Goal: Task Accomplishment & Management: Manage account settings

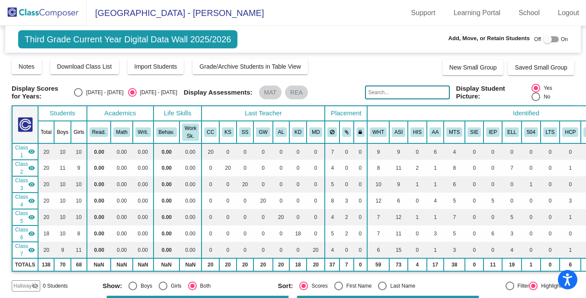
click at [43, 13] on img at bounding box center [43, 13] width 87 height 26
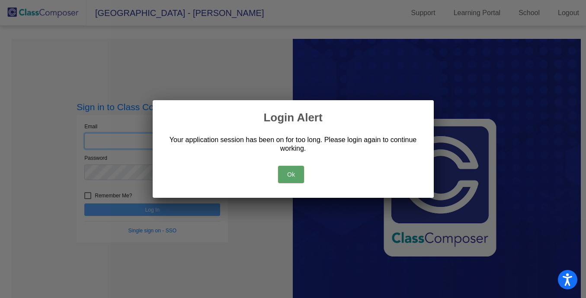
type input "[PERSON_NAME][EMAIL_ADDRESS][PERSON_NAME][DOMAIN_NAME]"
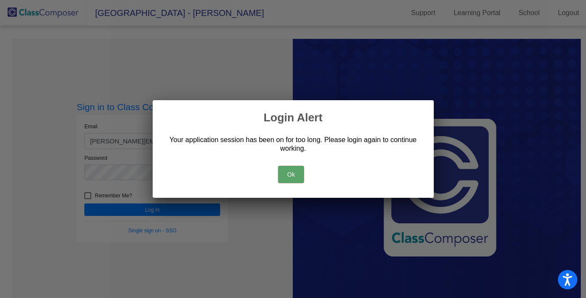
click at [285, 169] on button "Ok" at bounding box center [291, 174] width 26 height 17
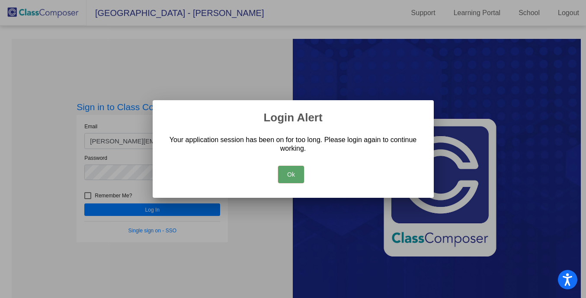
click at [289, 173] on button "Ok" at bounding box center [291, 174] width 26 height 17
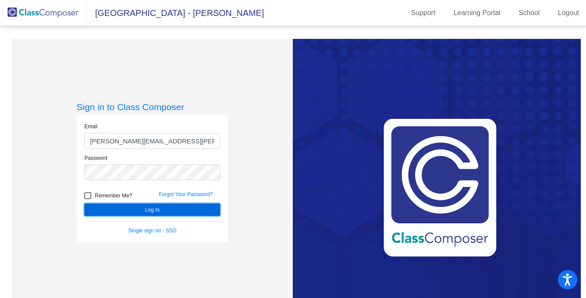
click at [149, 207] on button "Log In" at bounding box center [152, 210] width 136 height 13
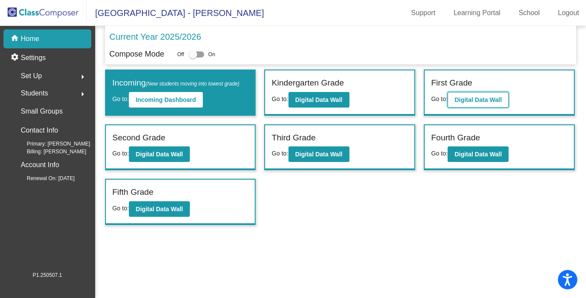
click at [479, 105] on button "Digital Data Wall" at bounding box center [478, 100] width 61 height 16
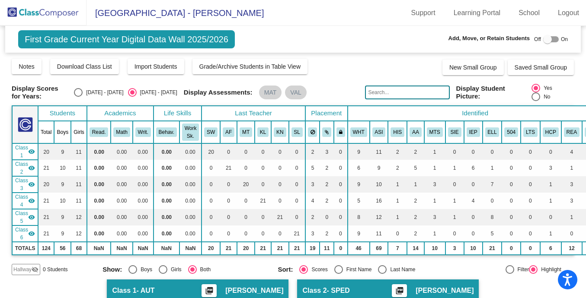
click at [391, 90] on input "text" at bounding box center [407, 93] width 84 height 14
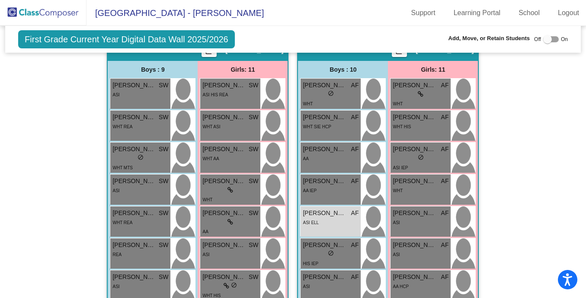
scroll to position [244, 0]
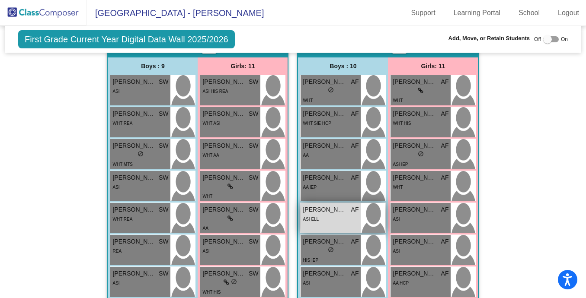
type input "[PERSON_NAME]"
click at [333, 227] on div "[PERSON_NAME] AF lock do_not_disturb_alt ASI ELL" at bounding box center [331, 218] width 60 height 30
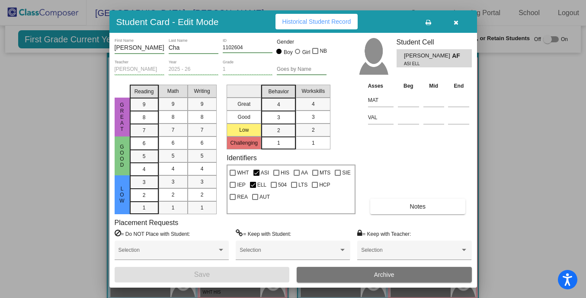
click at [346, 278] on button "Archive" at bounding box center [384, 275] width 175 height 16
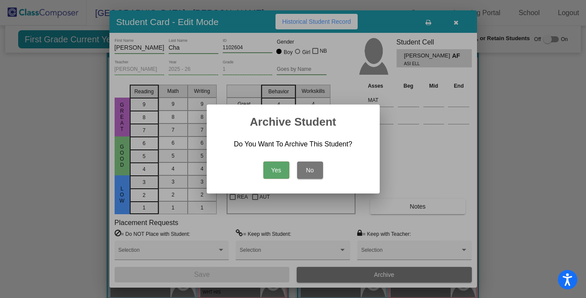
click at [270, 167] on button "Yes" at bounding box center [276, 170] width 26 height 17
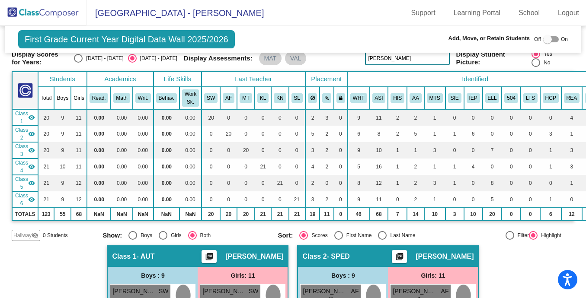
scroll to position [0, 0]
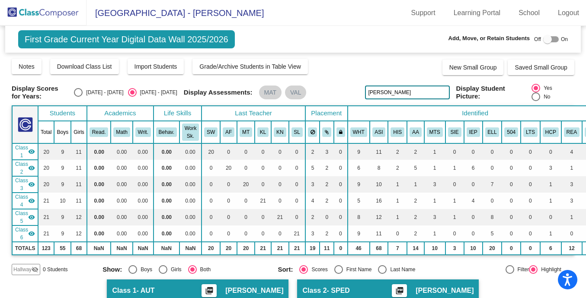
click at [47, 15] on img at bounding box center [43, 13] width 87 height 26
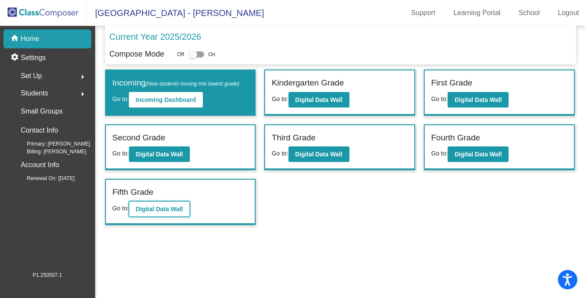
click at [163, 212] on b "Digital Data Wall" at bounding box center [159, 209] width 47 height 7
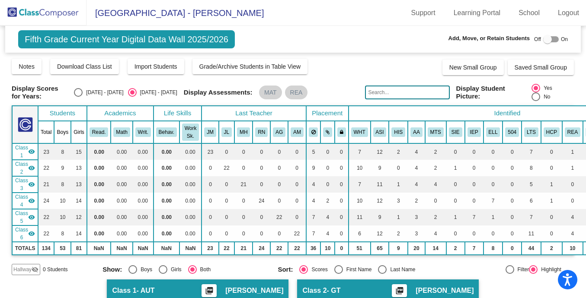
click at [381, 94] on input "text" at bounding box center [407, 93] width 84 height 14
type input "cha"
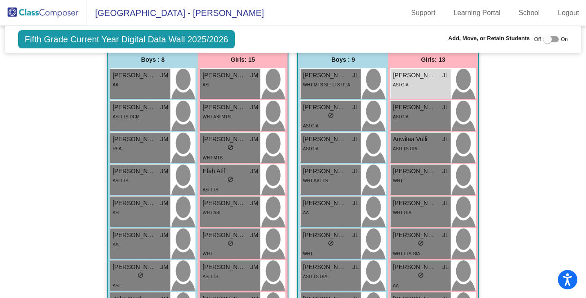
scroll to position [234, 0]
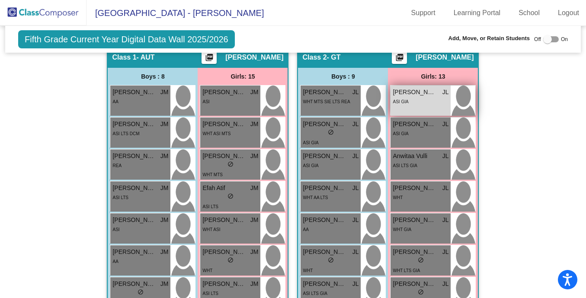
click at [423, 94] on span "[PERSON_NAME]" at bounding box center [414, 92] width 43 height 9
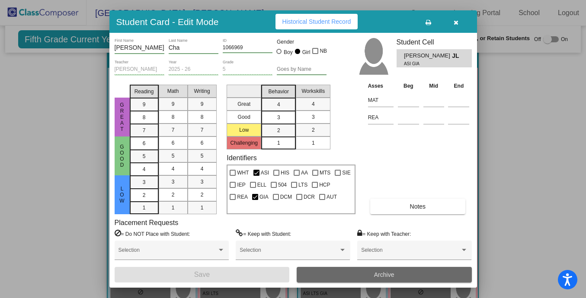
click at [380, 279] on button "Archive" at bounding box center [384, 275] width 175 height 16
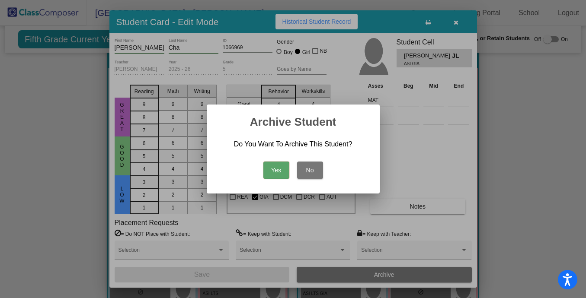
click at [272, 169] on button "Yes" at bounding box center [276, 170] width 26 height 17
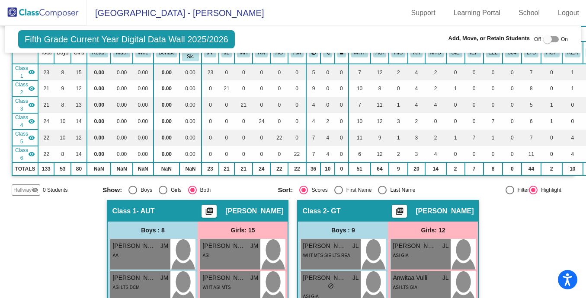
scroll to position [79, 0]
